Goal: Use online tool/utility: Use online tool/utility

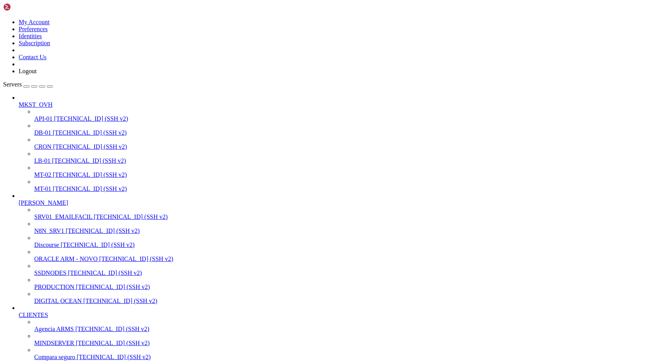
scroll to position [294, 0]
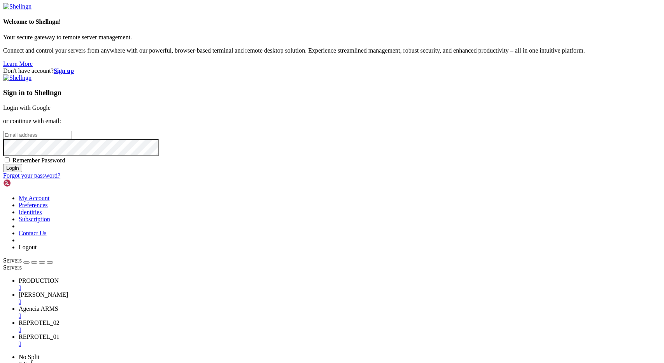
type input "[EMAIL_ADDRESS][DOMAIN_NAME]"
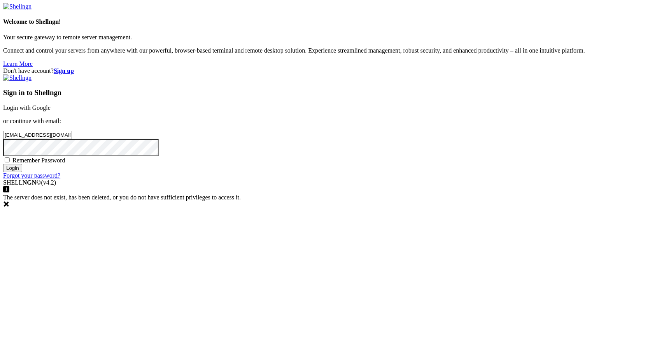
click at [22, 172] on input "Login" at bounding box center [12, 168] width 19 height 8
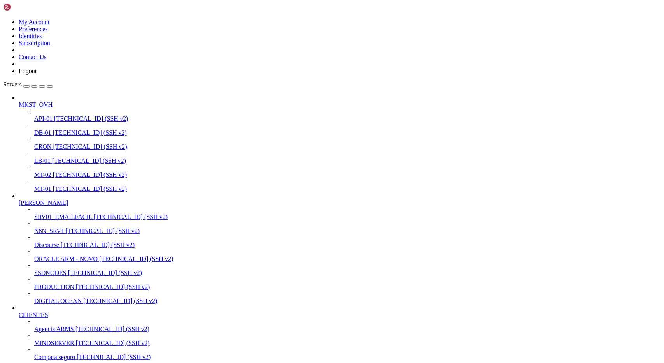
scroll to position [198, 0]
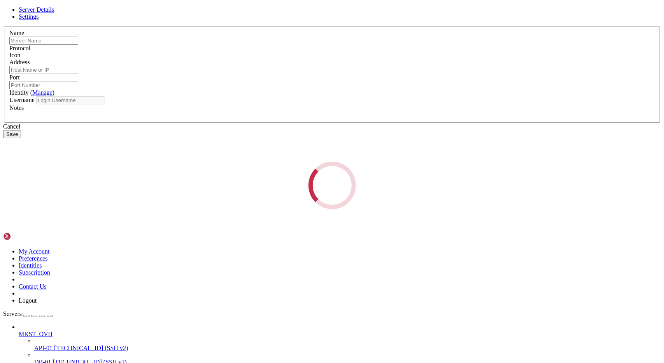
type input "[PERSON_NAME]"
type input "[TECHNICAL_ID]"
type input "22"
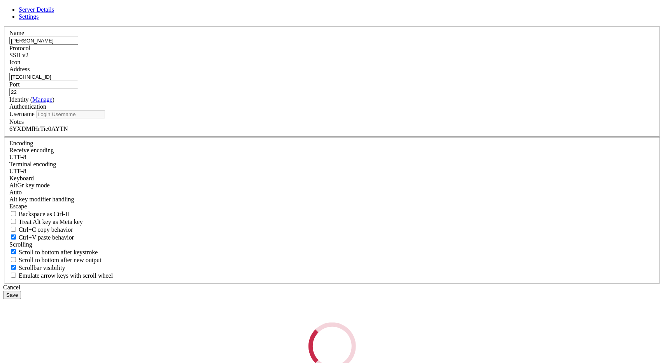
type input "root"
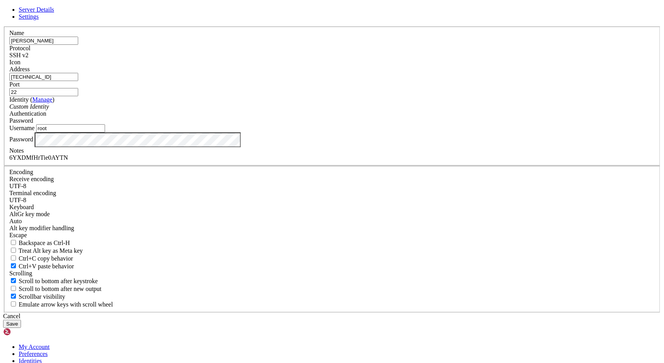
click at [78, 81] on input "[TECHNICAL_ID]" at bounding box center [43, 77] width 69 height 8
click at [386, 312] on div "Cancel" at bounding box center [332, 315] width 658 height 7
